Goal: Information Seeking & Learning: Learn about a topic

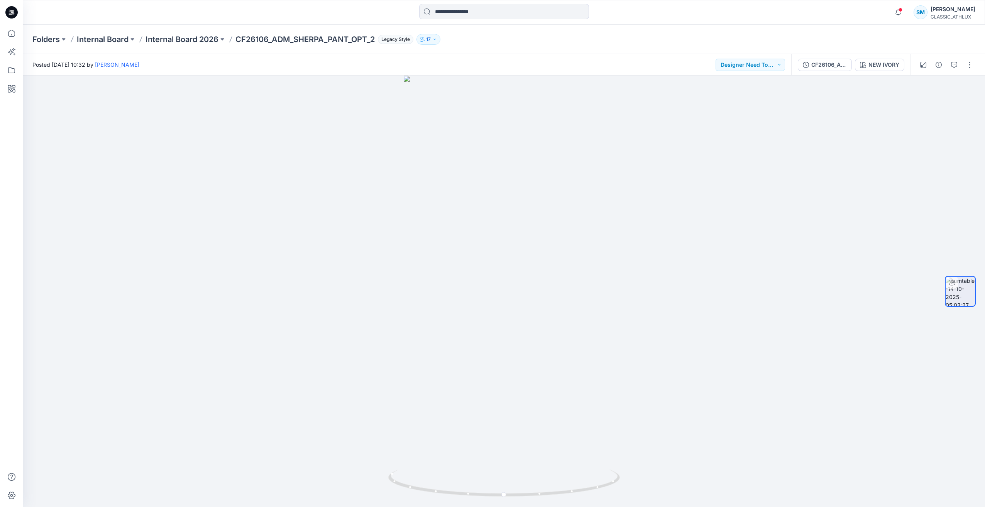
click at [9, 6] on icon at bounding box center [11, 12] width 12 height 25
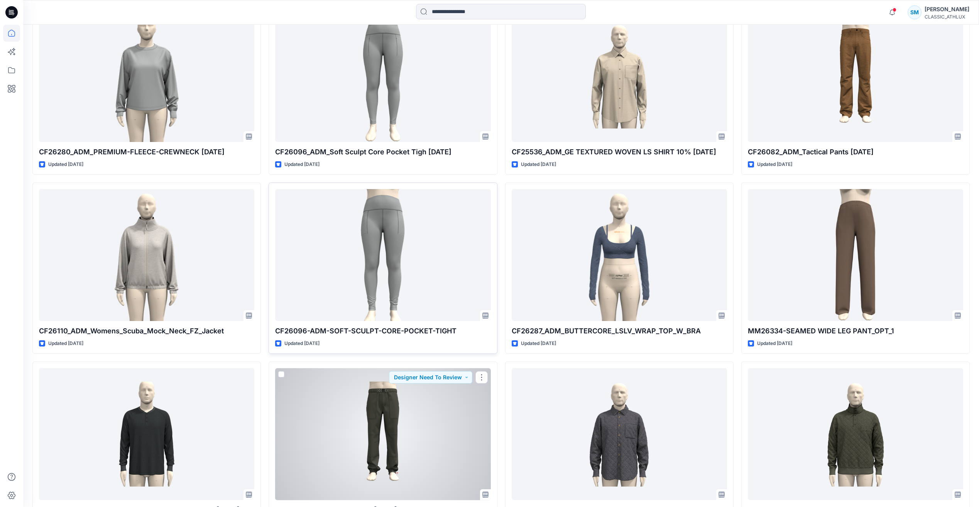
scroll to position [1730, 0]
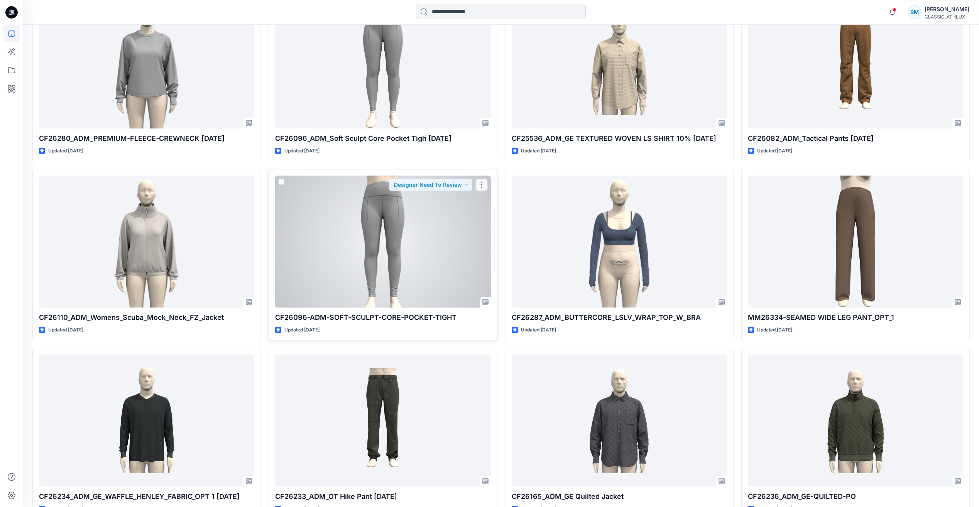
click at [424, 253] on div at bounding box center [382, 242] width 215 height 132
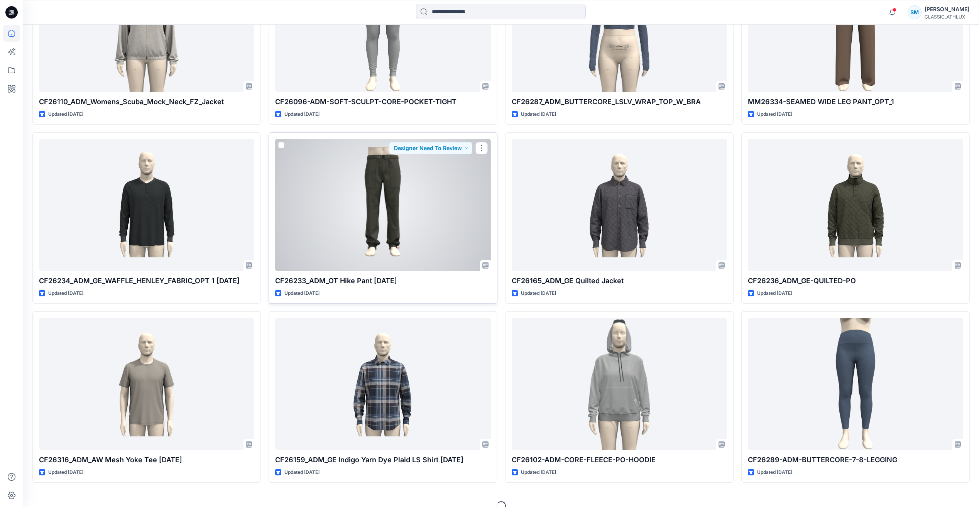
scroll to position [1958, 0]
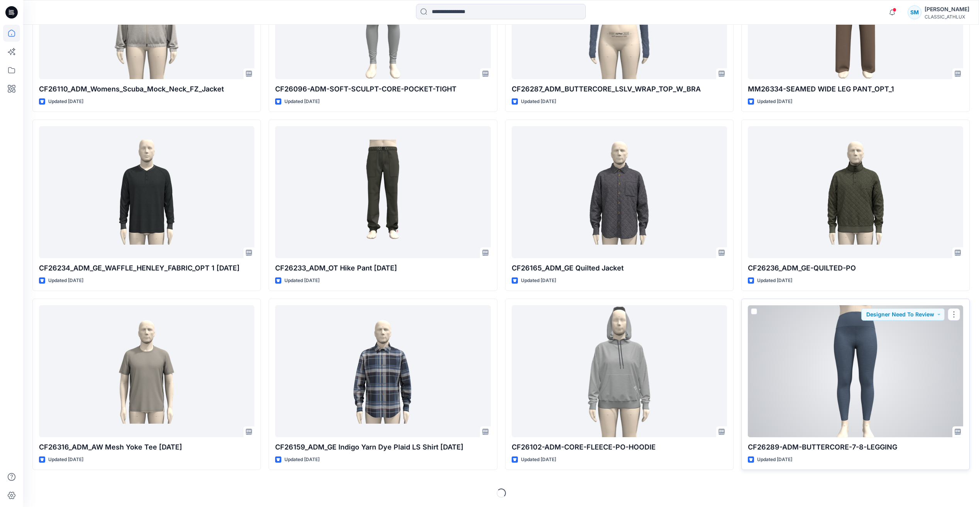
click at [894, 365] on div at bounding box center [855, 371] width 215 height 132
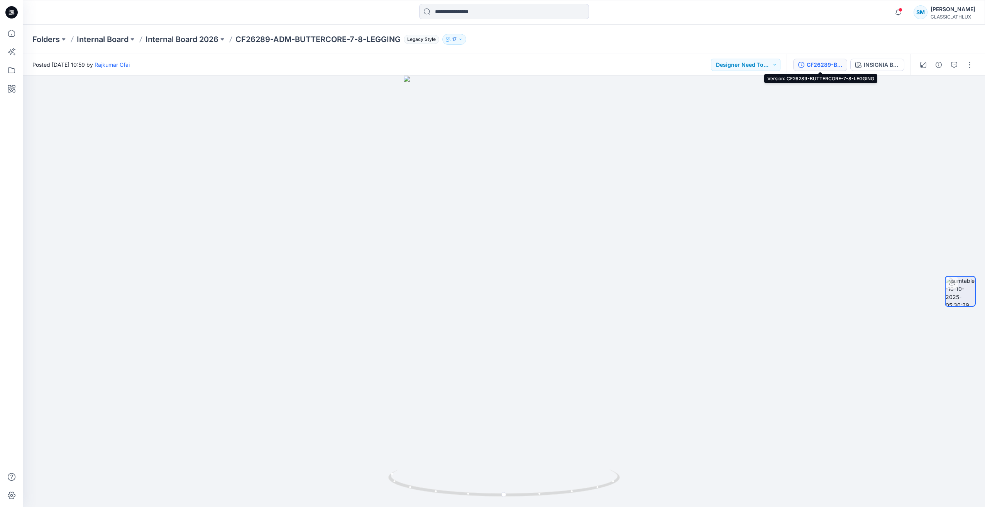
click at [830, 64] on div "CF26289-BUTTERCORE-7-8-LEGGING" at bounding box center [823, 65] width 35 height 8
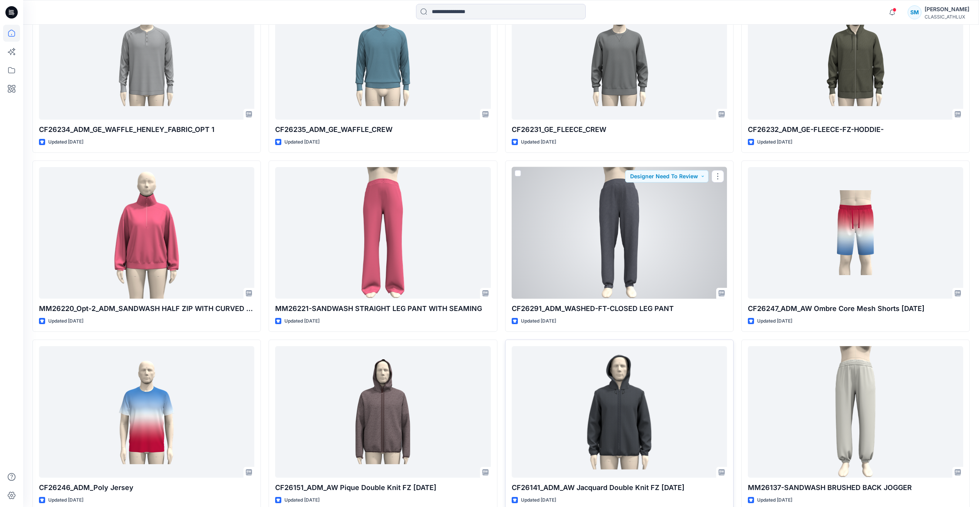
scroll to position [3005, 0]
